Goal: Feedback & Contribution: Leave review/rating

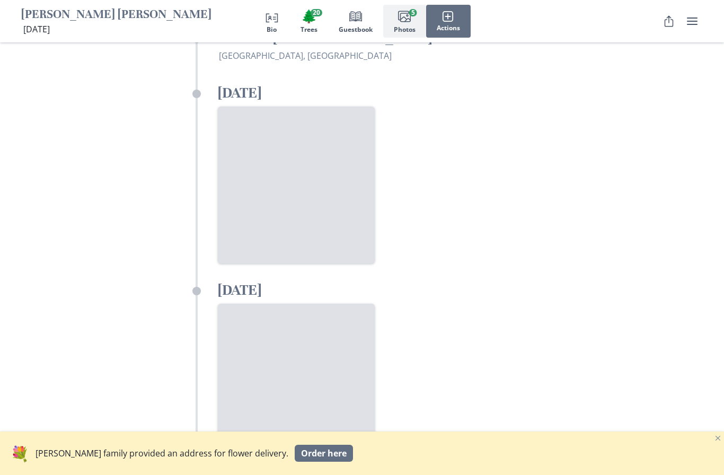
scroll to position [1806, 0]
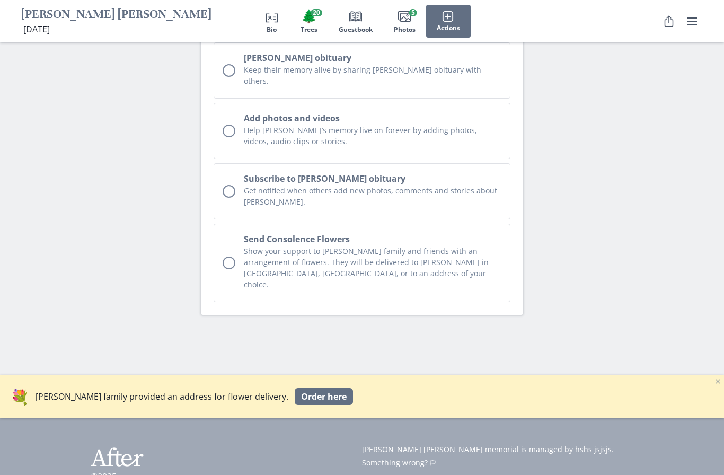
click at [634, 257] on section "What can you do? Leave a comment Honor Hagan with a sincere note in the guestbo…" at bounding box center [362, 64] width 724 height 619
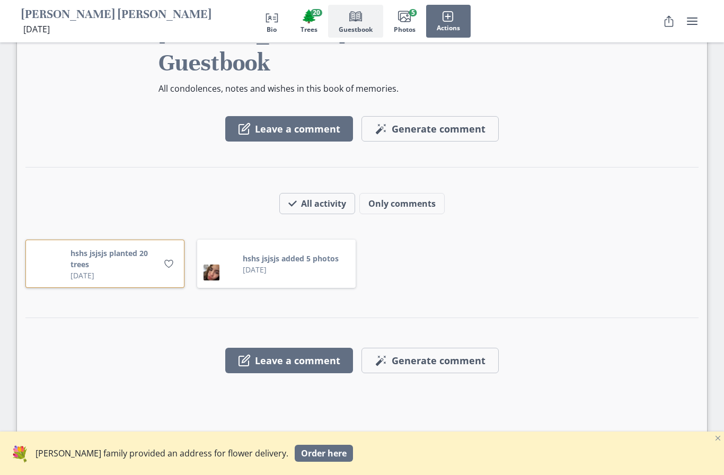
scroll to position [1131, 0]
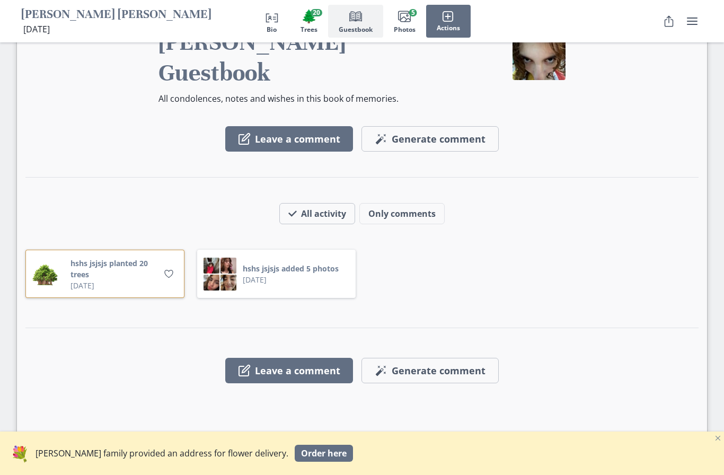
click at [322, 358] on button "Leave a comment" at bounding box center [289, 370] width 128 height 25
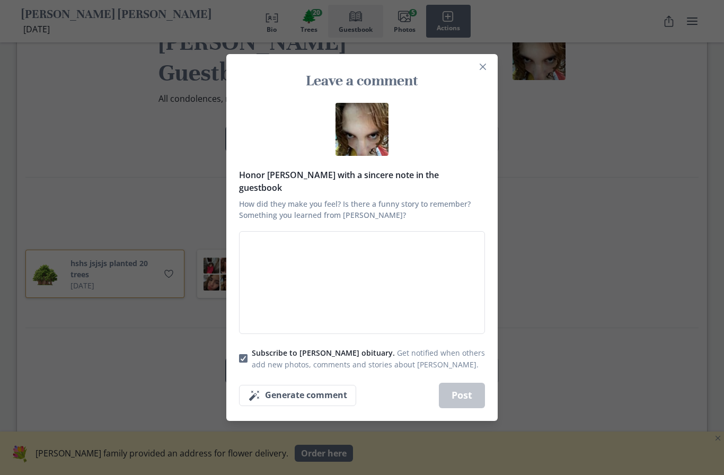
click at [402, 301] on textarea "Honor Hagan with a sincere note in the guestbook How did they make you feel? Is…" at bounding box center [362, 282] width 246 height 103
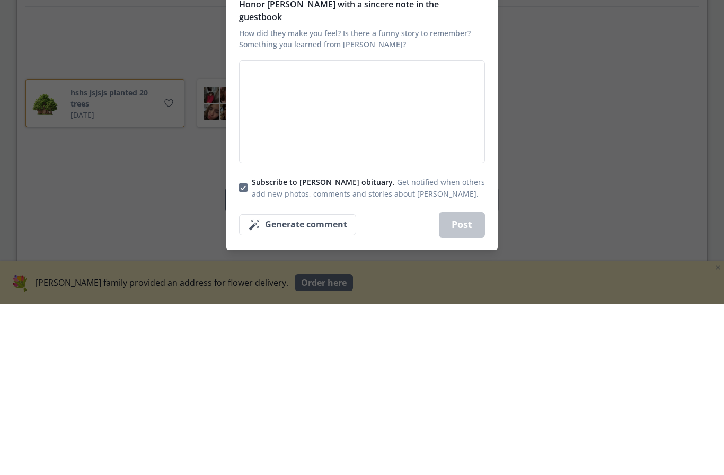
type textarea "k"
type textarea "x"
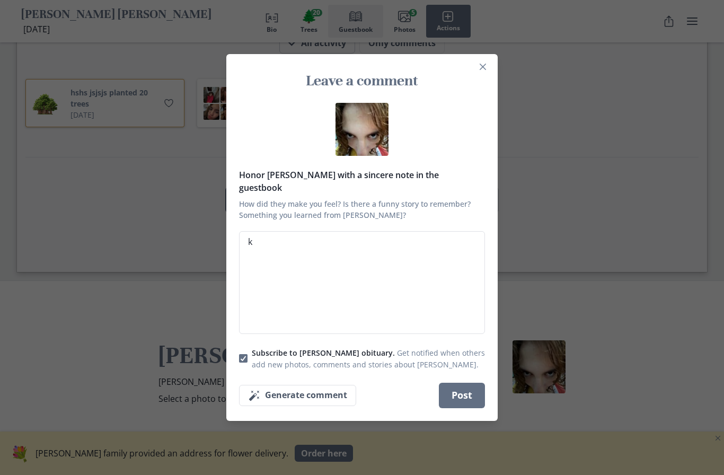
type textarea "k"
click at [698, 465] on div "Leave a comment Honor Hagan with a sincere note in the guestbook How did they m…" at bounding box center [362, 237] width 724 height 475
type textarea "x"
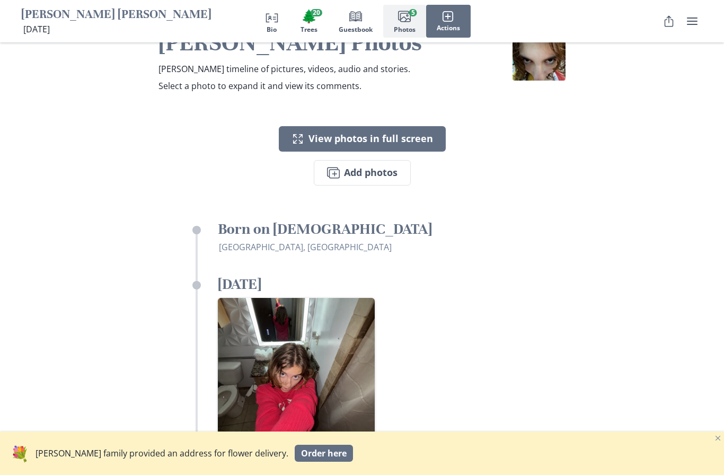
scroll to position [1614, 0]
